Goal: Use online tool/utility: Utilize a website feature to perform a specific function

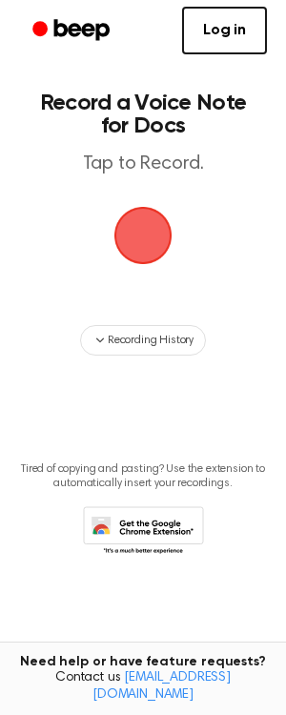
click at [152, 236] on span "button" at bounding box center [143, 236] width 58 height 58
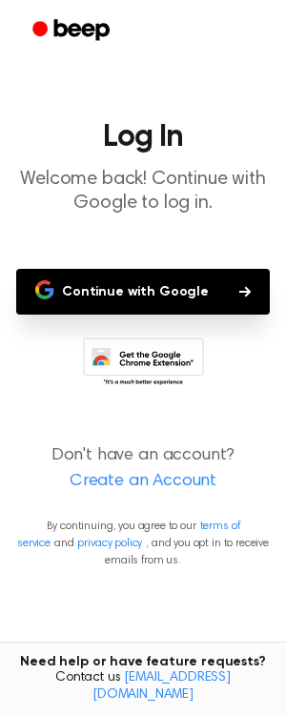
click at [121, 296] on button "Continue with Google" at bounding box center [143, 292] width 254 height 46
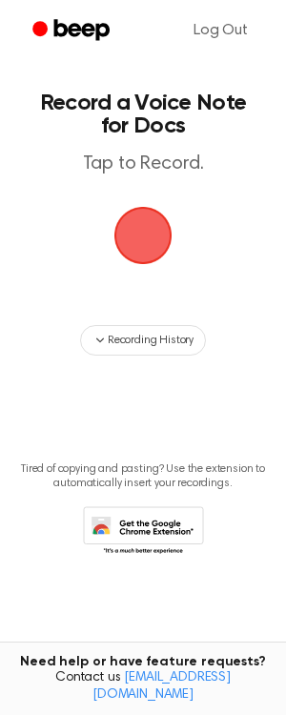
click at [159, 229] on span "button" at bounding box center [143, 236] width 58 height 58
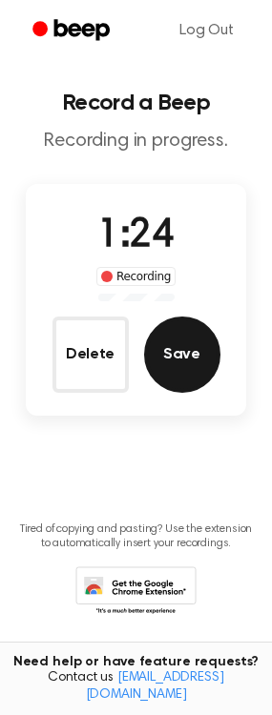
click at [185, 363] on button "Save" at bounding box center [182, 354] width 76 height 76
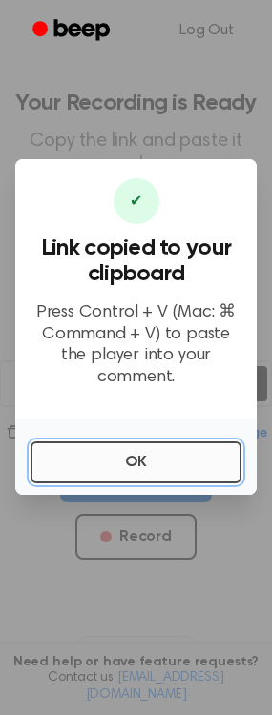
click at [160, 447] on button "OK" at bounding box center [135, 462] width 211 height 42
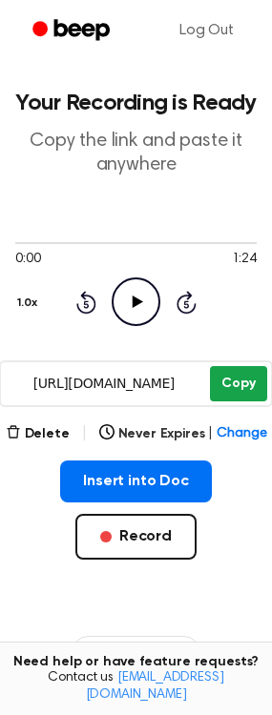
click at [215, 380] on button "Copy" at bounding box center [238, 383] width 56 height 35
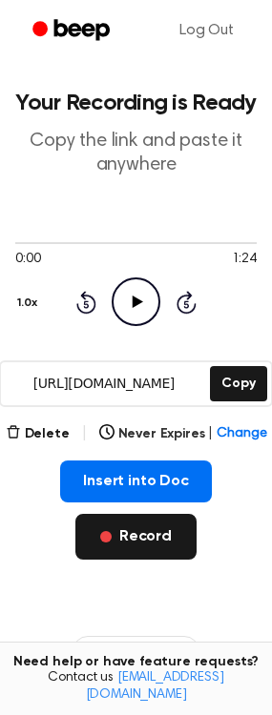
click at [134, 546] on button "Record" at bounding box center [135, 537] width 121 height 46
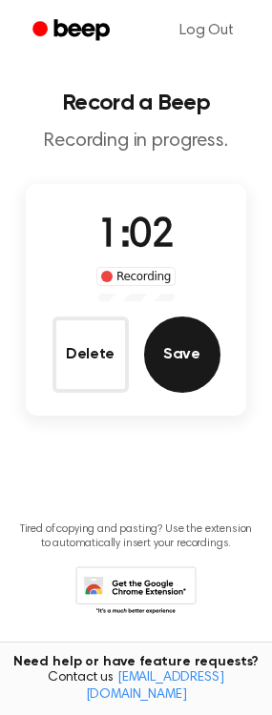
click at [175, 357] on button "Save" at bounding box center [182, 354] width 76 height 76
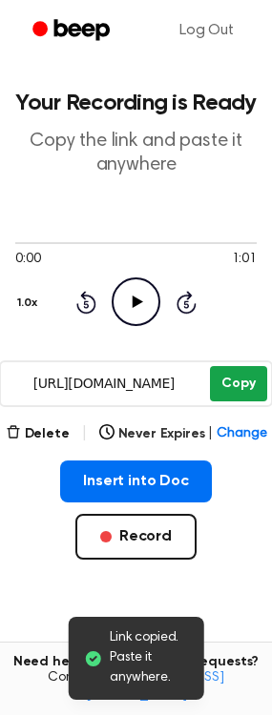
click at [227, 384] on button "Copy" at bounding box center [238, 383] width 56 height 35
